Goal: Find specific page/section: Find specific page/section

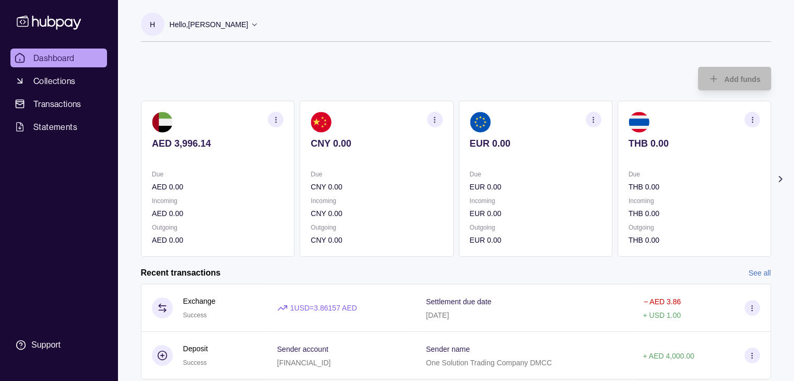
click at [273, 118] on icon "button" at bounding box center [276, 120] width 8 height 8
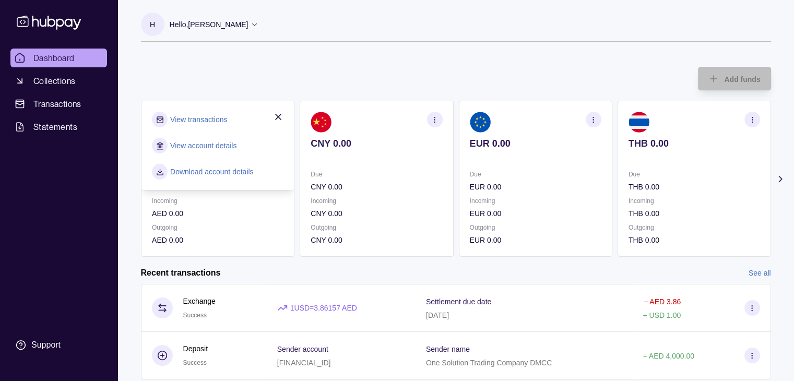
click at [197, 122] on link "View transactions" at bounding box center [198, 119] width 57 height 11
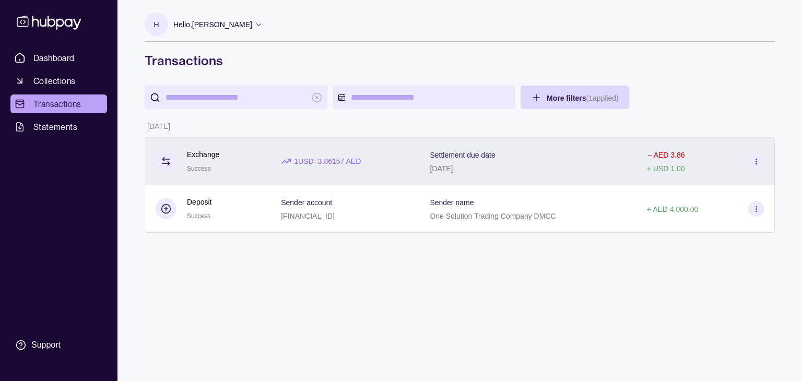
click at [758, 163] on icon at bounding box center [757, 162] width 8 height 8
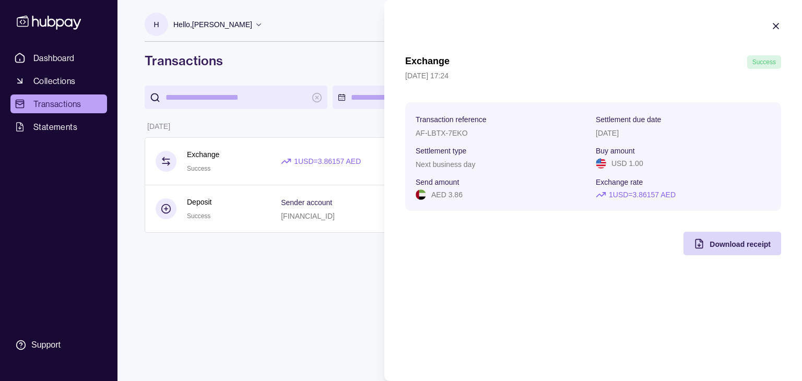
click at [215, 295] on html "Dashboard Collections Transactions Statements Support H Hello, [PERSON_NAME] On…" at bounding box center [401, 190] width 802 height 381
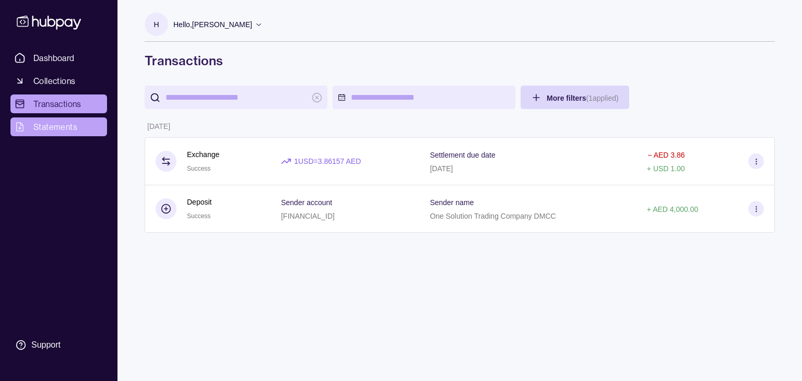
click at [62, 130] on span "Statements" at bounding box center [55, 127] width 44 height 13
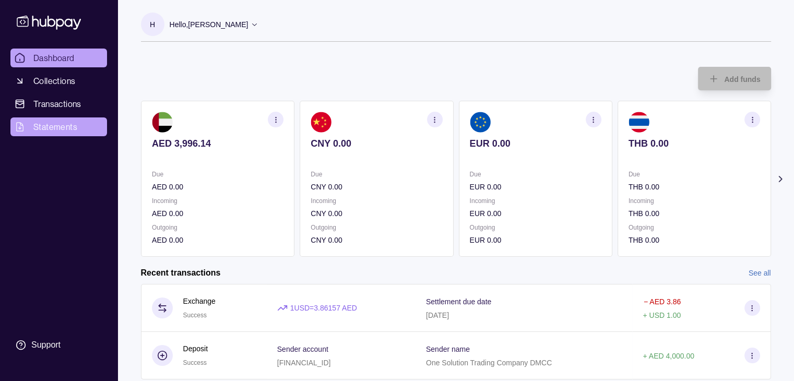
click at [55, 128] on span "Statements" at bounding box center [55, 127] width 44 height 13
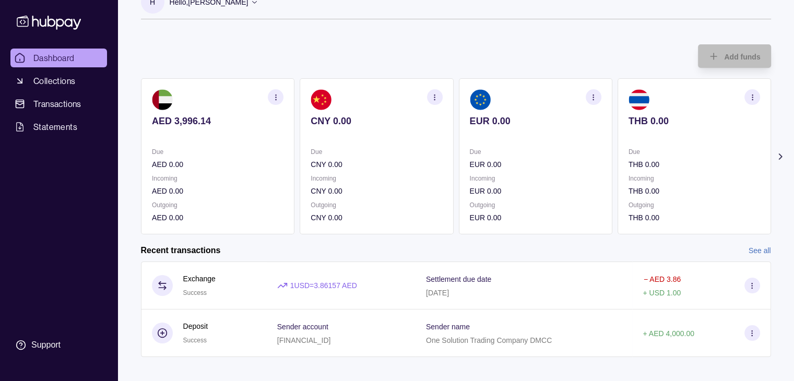
scroll to position [32, 0]
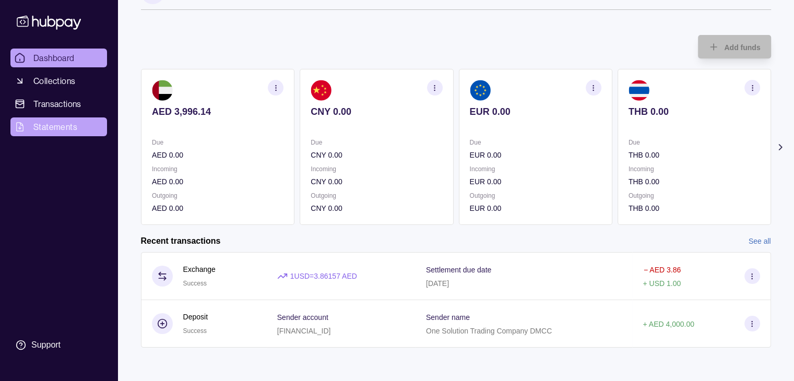
click at [40, 128] on span "Statements" at bounding box center [55, 127] width 44 height 13
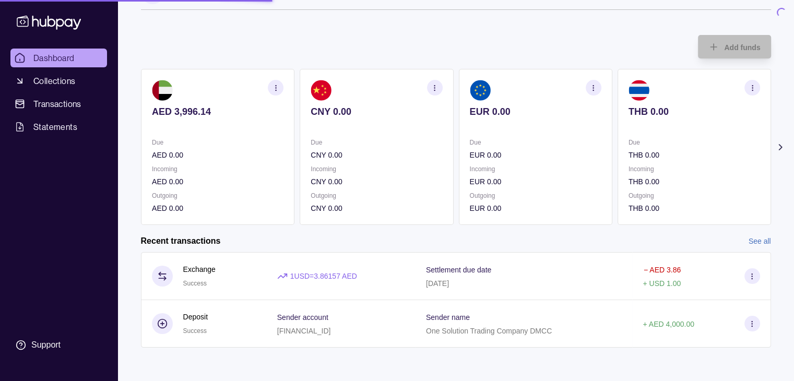
scroll to position [0, 0]
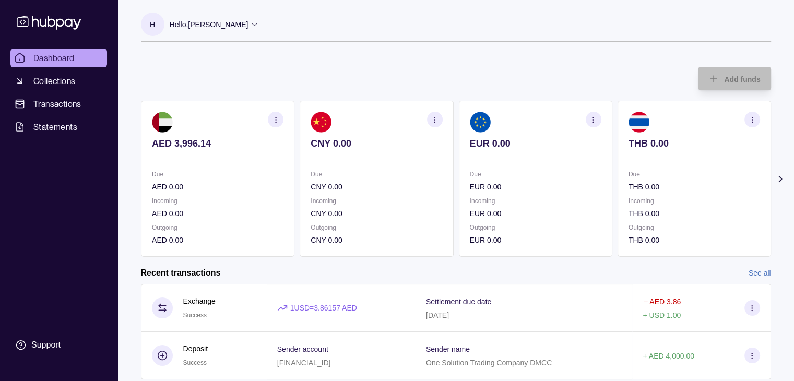
click at [259, 26] on icon at bounding box center [255, 24] width 8 height 8
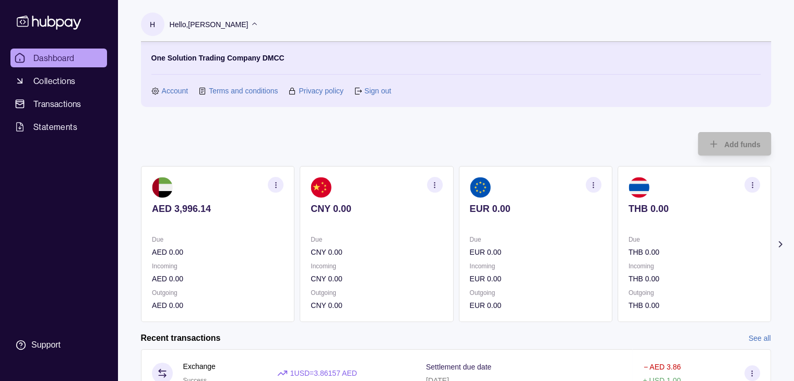
click at [381, 124] on div "Add funds AED 3,996.14 Due AED 0.00 Incoming AED 0.00 Outgoing AED 0.00 CNY 0.0…" at bounding box center [456, 222] width 630 height 201
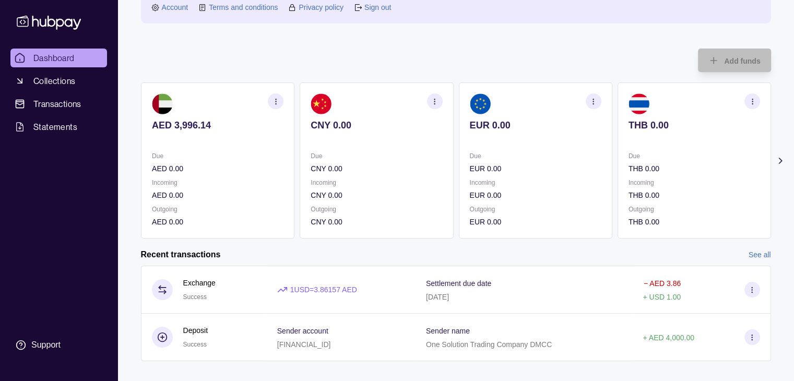
scroll to position [98, 0]
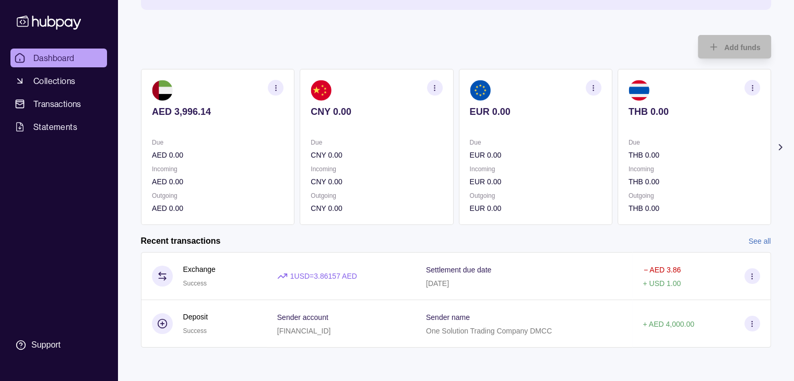
click at [760, 241] on link "See all" at bounding box center [760, 241] width 22 height 11
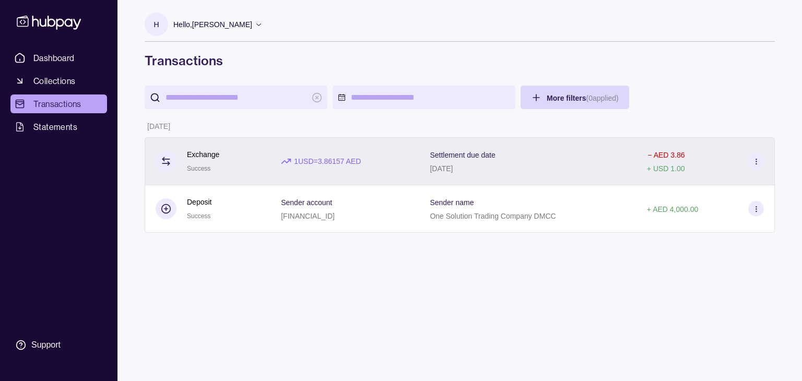
click at [756, 162] on icon at bounding box center [757, 162] width 8 height 8
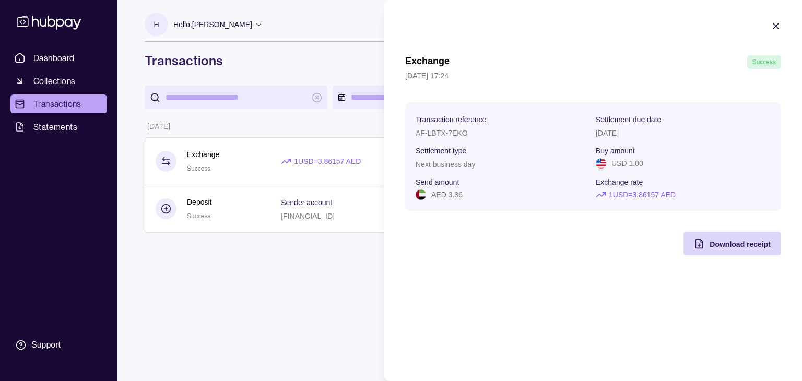
click at [242, 274] on html "Dashboard Collections Transactions Statements Support H Hello, [PERSON_NAME] On…" at bounding box center [401, 190] width 802 height 381
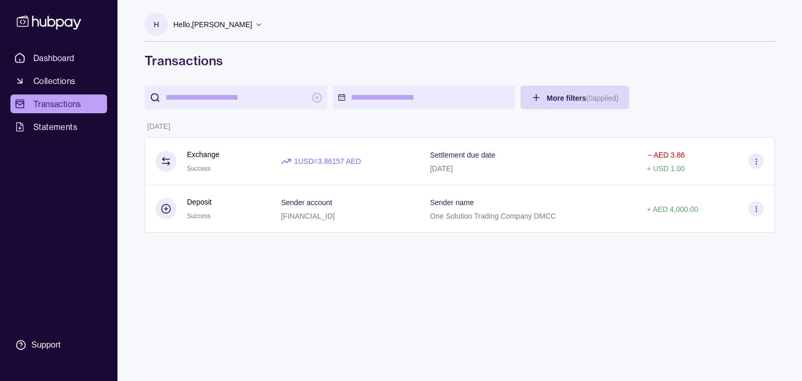
click at [461, 271] on div "H Hello, [PERSON_NAME] One Solution Trading Company DMCC Account Terms and cond…" at bounding box center [460, 190] width 672 height 381
click at [50, 58] on span "Dashboard" at bounding box center [53, 58] width 41 height 13
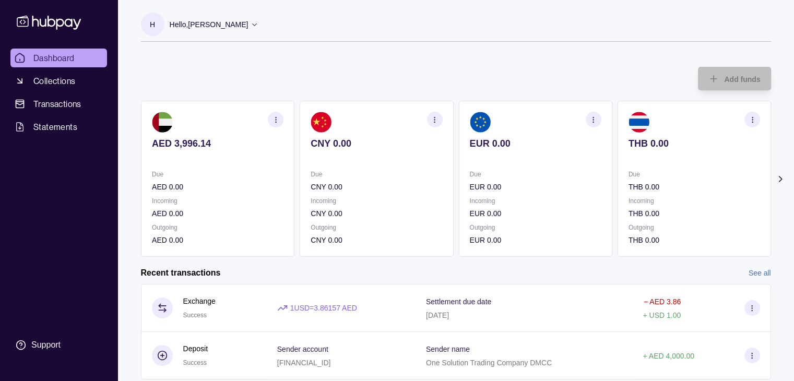
click at [401, 67] on div "Add funds AED 3,996.14 Due AED 0.00 Incoming AED 0.00 Outgoing AED 0.00 CNY 0.0…" at bounding box center [456, 156] width 630 height 201
click at [45, 129] on span "Statements" at bounding box center [55, 127] width 44 height 13
